Goal: Task Accomplishment & Management: Complete application form

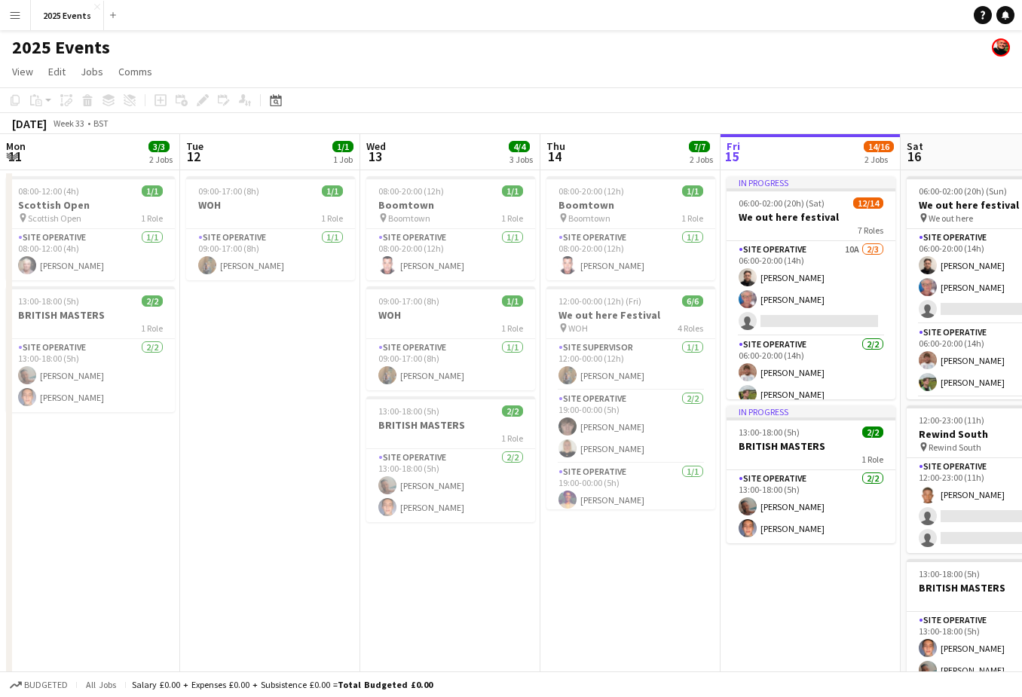
scroll to position [0, 360]
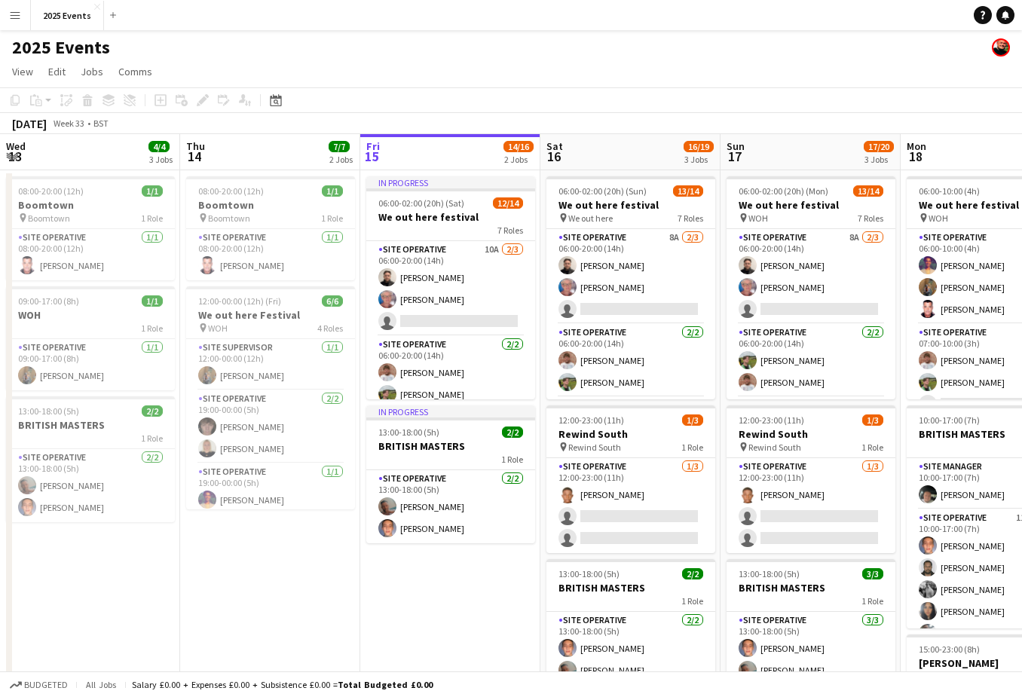
click at [14, 13] on app-icon "Menu" at bounding box center [15, 15] width 12 height 12
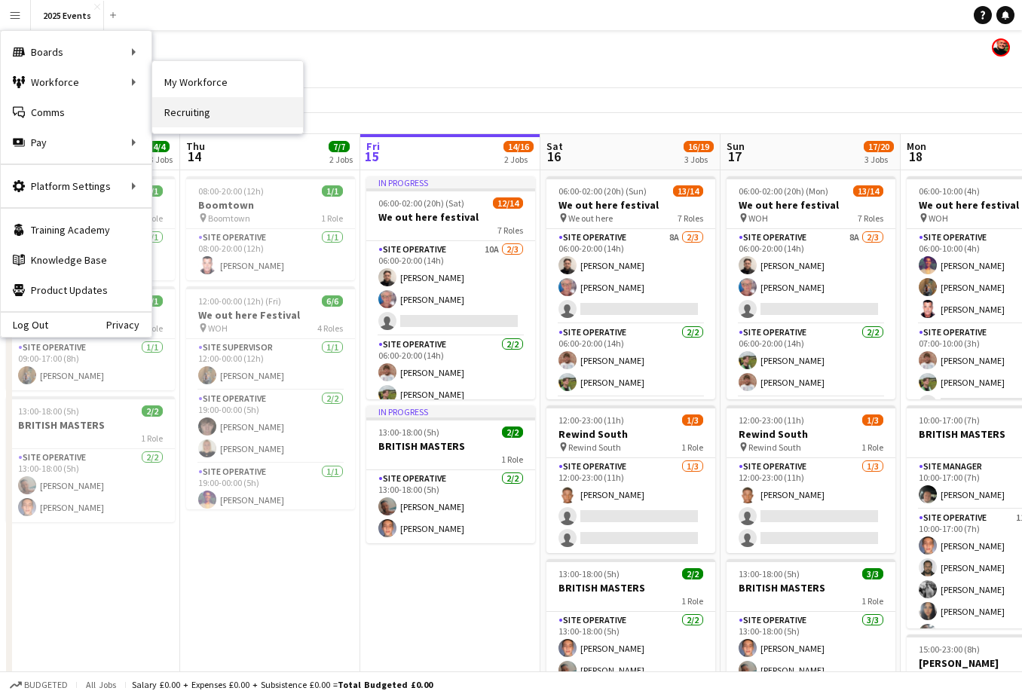
click at [188, 108] on link "Recruiting" at bounding box center [227, 112] width 151 height 30
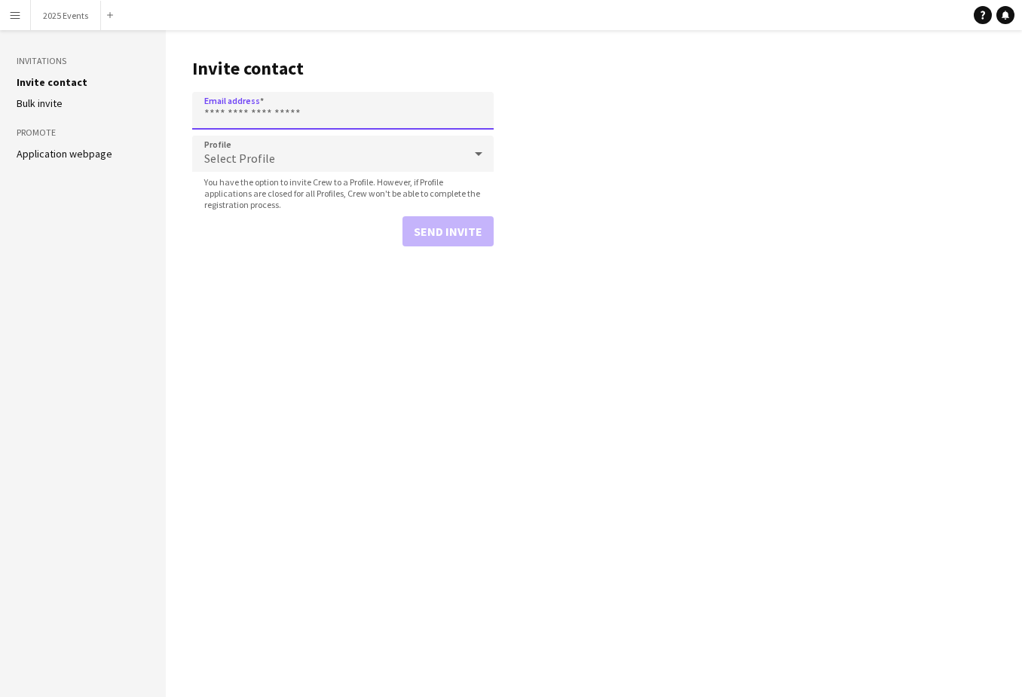
click at [213, 108] on input "Email address" at bounding box center [342, 111] width 301 height 38
type input "**********"
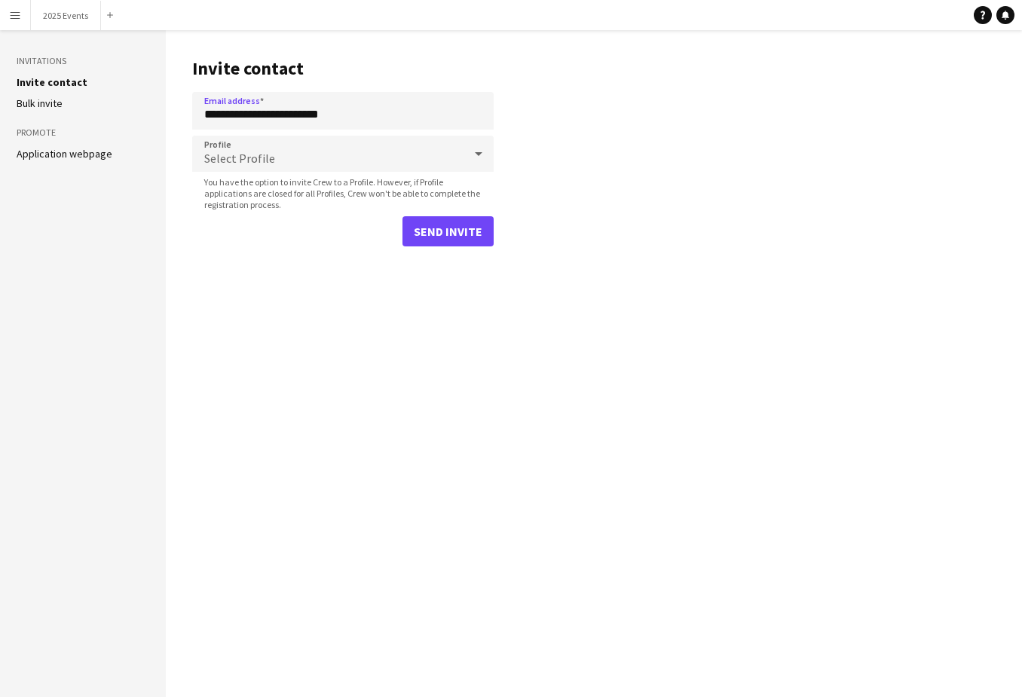
click at [412, 154] on div "Select Profile" at bounding box center [327, 154] width 271 height 36
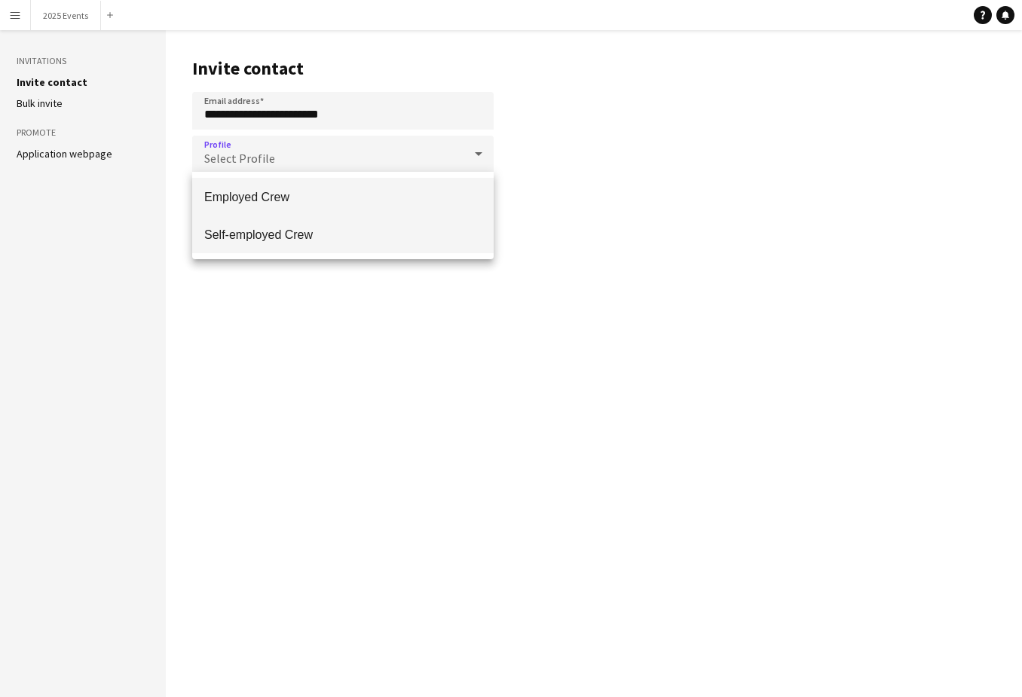
click at [292, 228] on span "Self-employed Crew" at bounding box center [342, 235] width 277 height 14
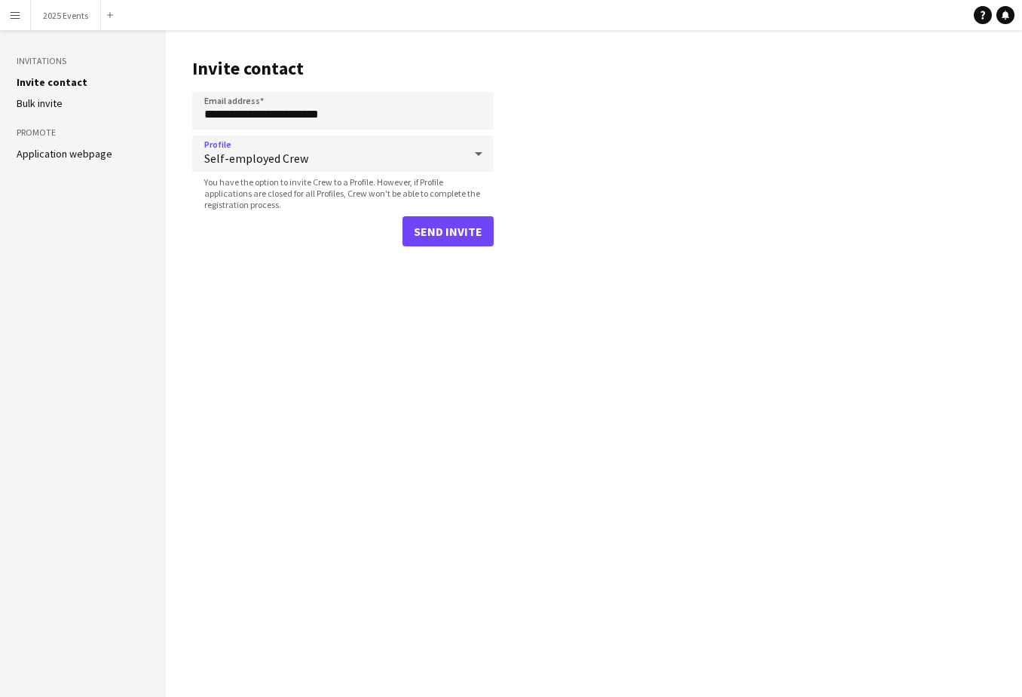
click at [483, 235] on button "Send invite" at bounding box center [447, 231] width 91 height 30
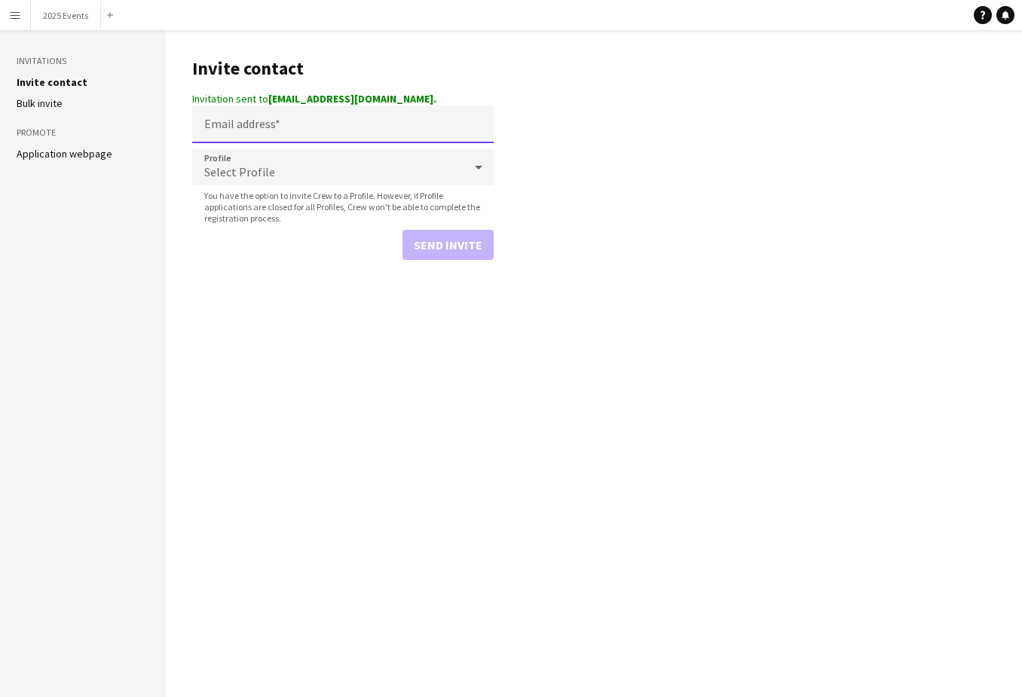
click at [325, 116] on input "Email address" at bounding box center [342, 125] width 301 height 38
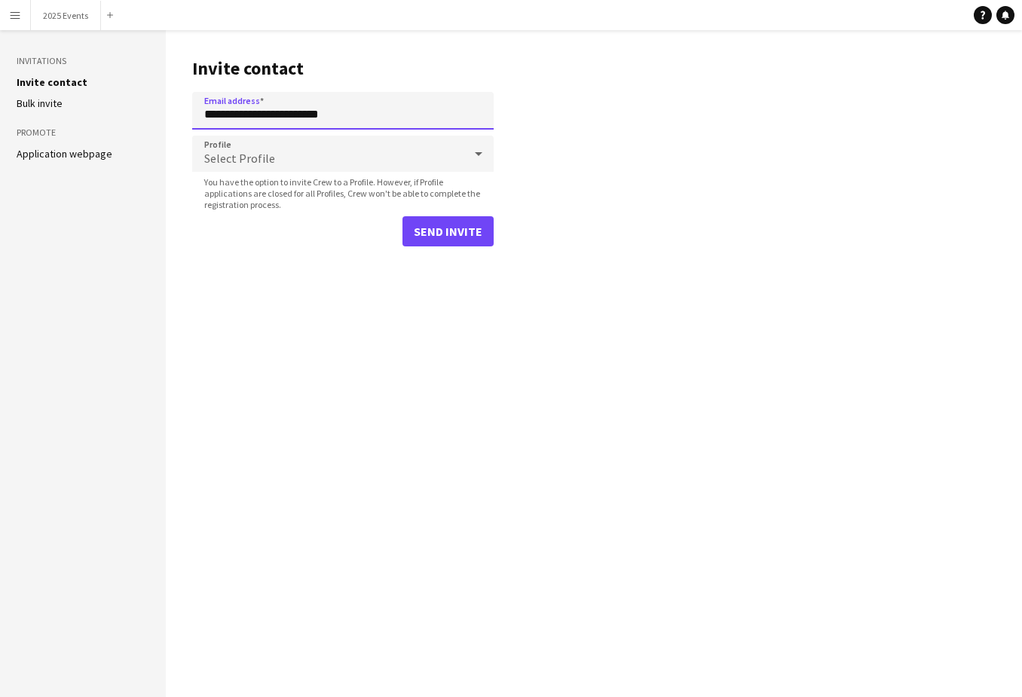
type input "**********"
click at [310, 147] on div "Select Profile" at bounding box center [327, 154] width 271 height 36
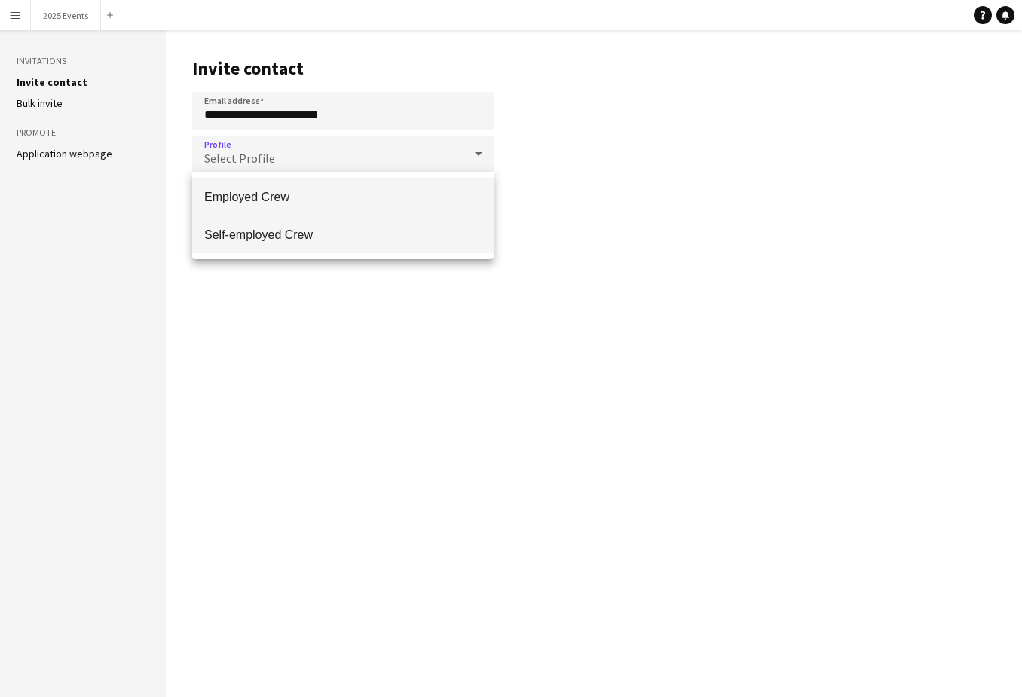
click at [306, 245] on mat-option "Self-employed Crew" at bounding box center [342, 235] width 301 height 38
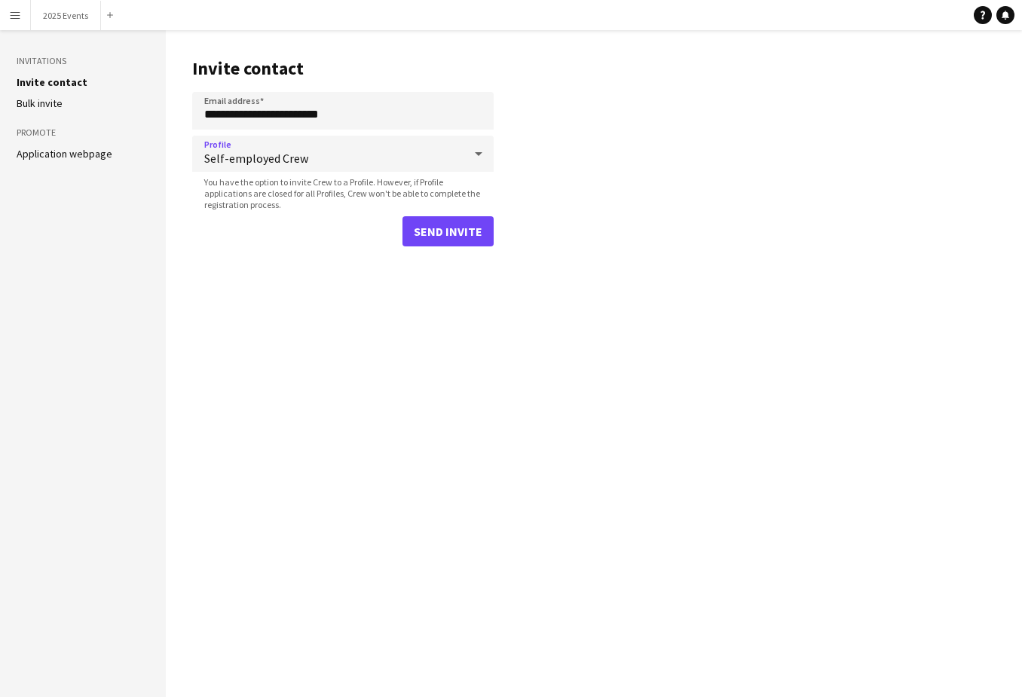
click at [463, 223] on button "Send invite" at bounding box center [447, 231] width 91 height 30
